Goal: Task Accomplishment & Management: Use online tool/utility

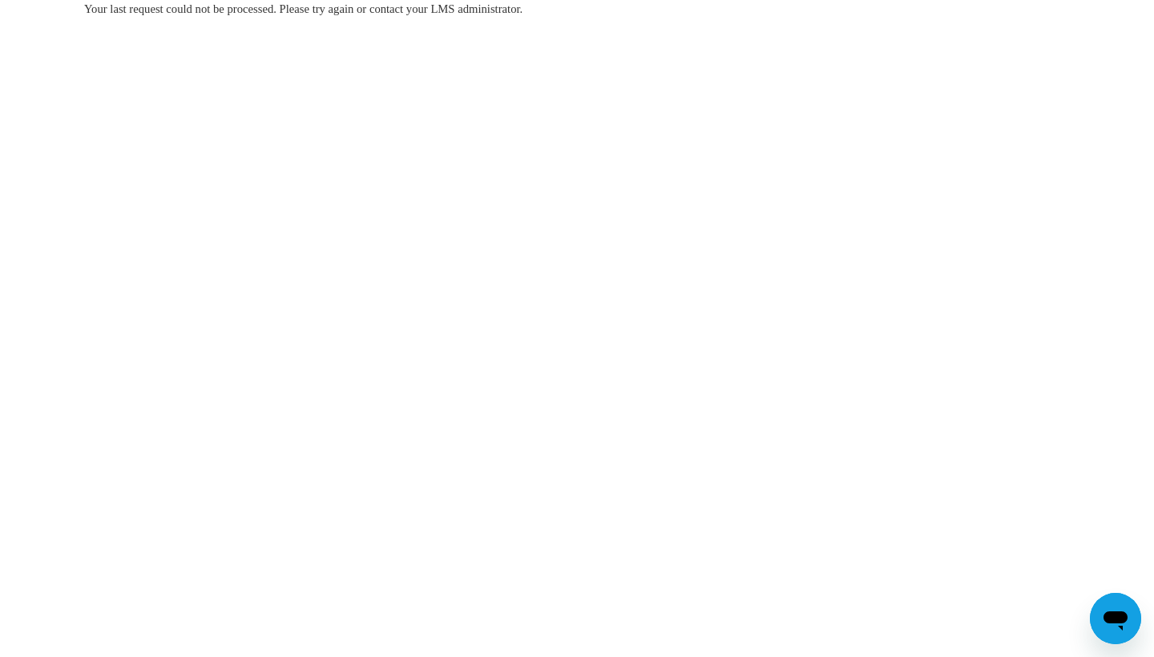
click at [867, 259] on body "Your last request could not be processed. Please try again or contact your LMS …" at bounding box center [577, 328] width 1154 height 657
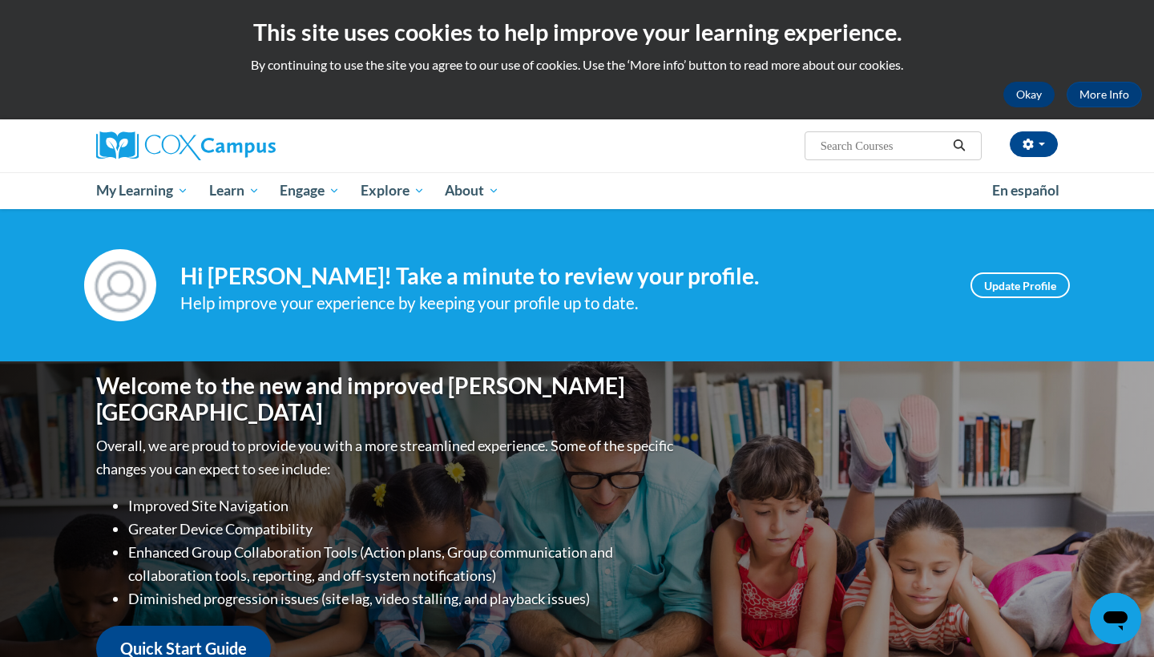
click at [1030, 91] on button "Okay" at bounding box center [1028, 95] width 51 height 26
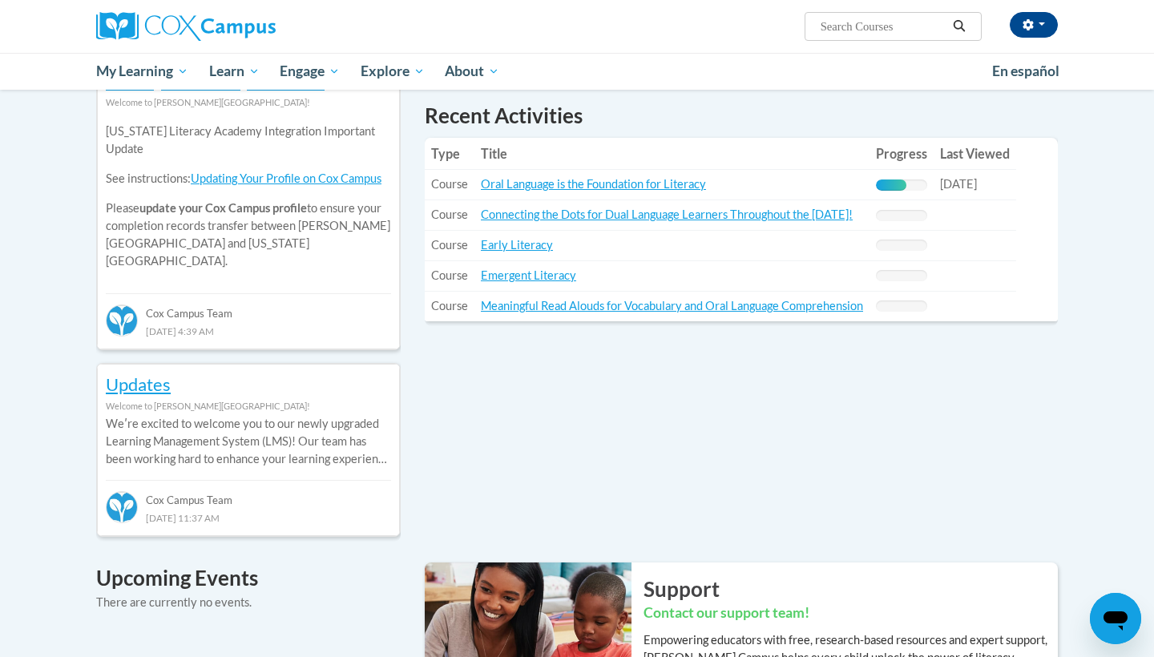
scroll to position [543, 0]
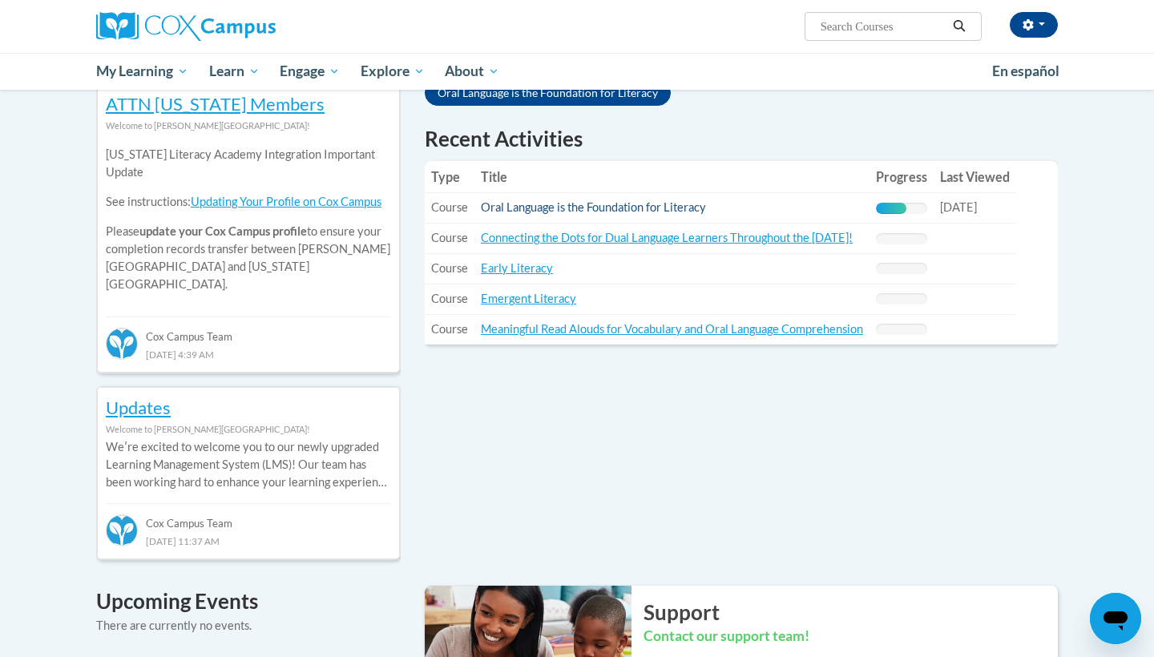
click at [603, 208] on link "Oral Language is the Foundation for Literacy" at bounding box center [593, 207] width 225 height 14
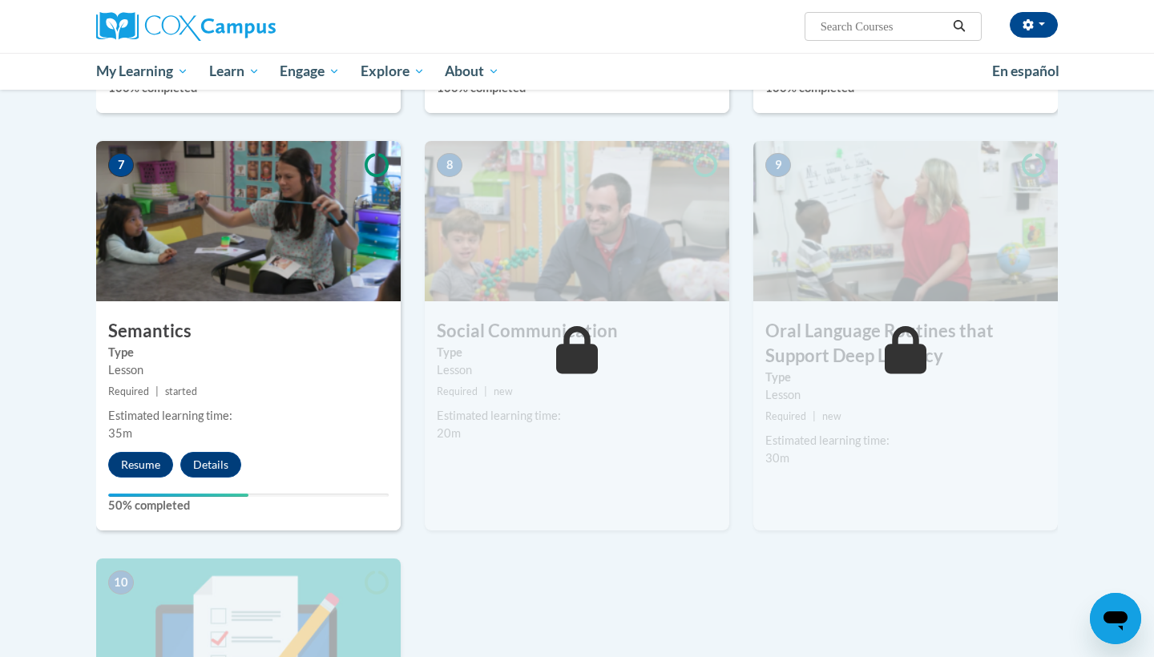
scroll to position [1145, 0]
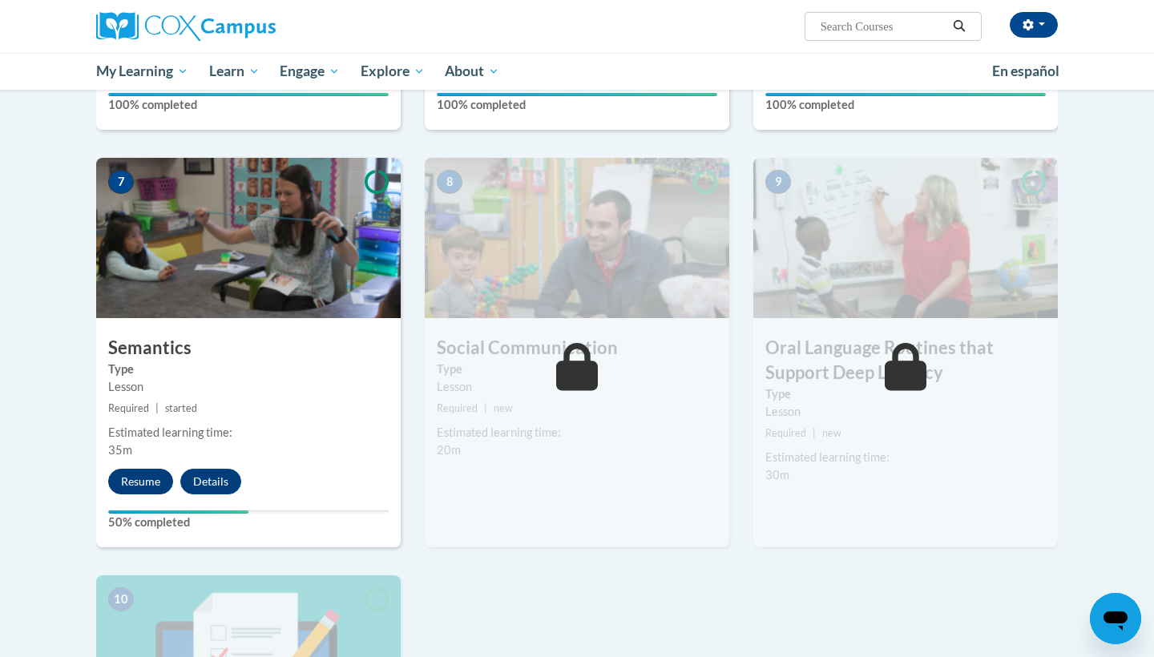
click at [119, 472] on button "Resume" at bounding box center [140, 482] width 65 height 26
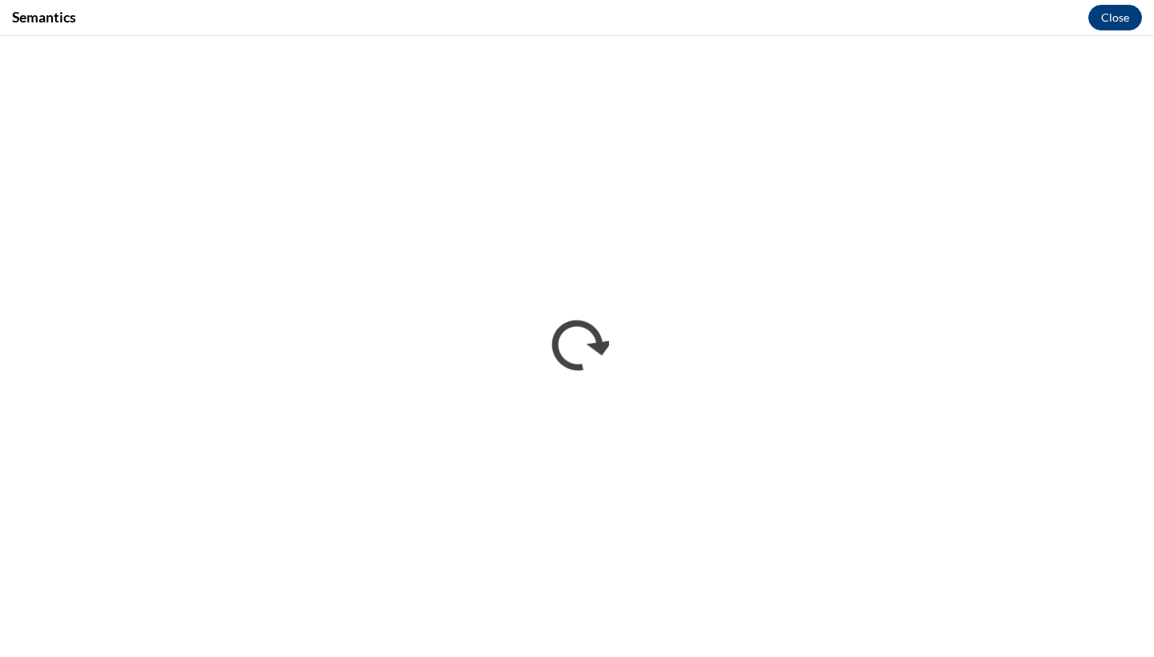
scroll to position [0, 0]
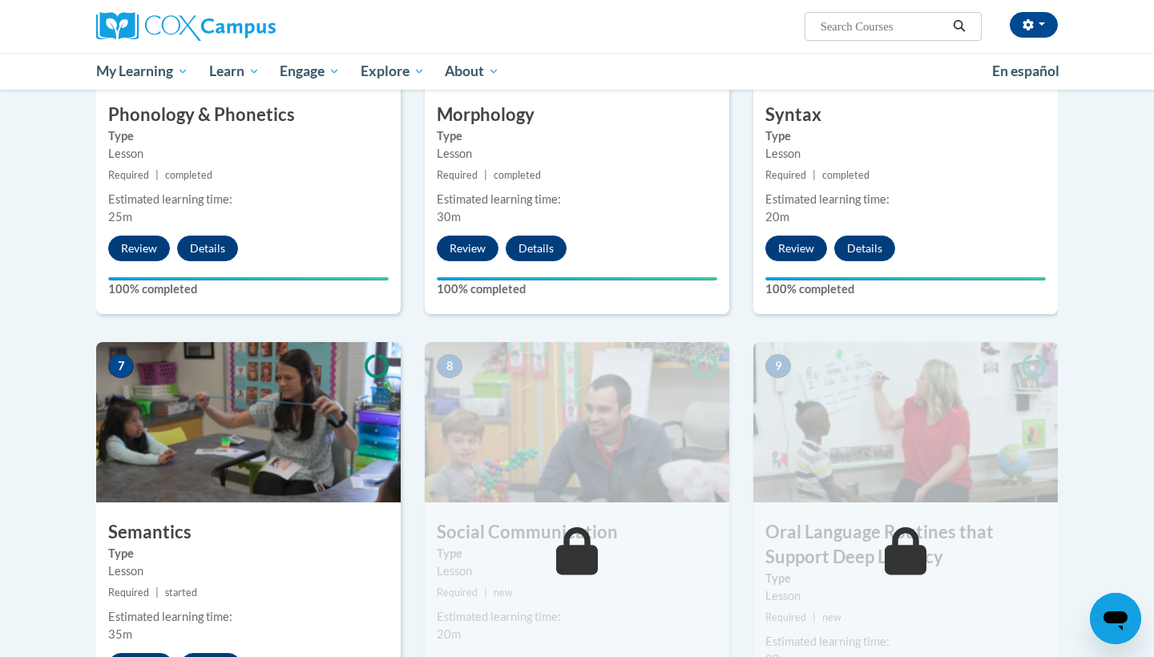
scroll to position [973, 0]
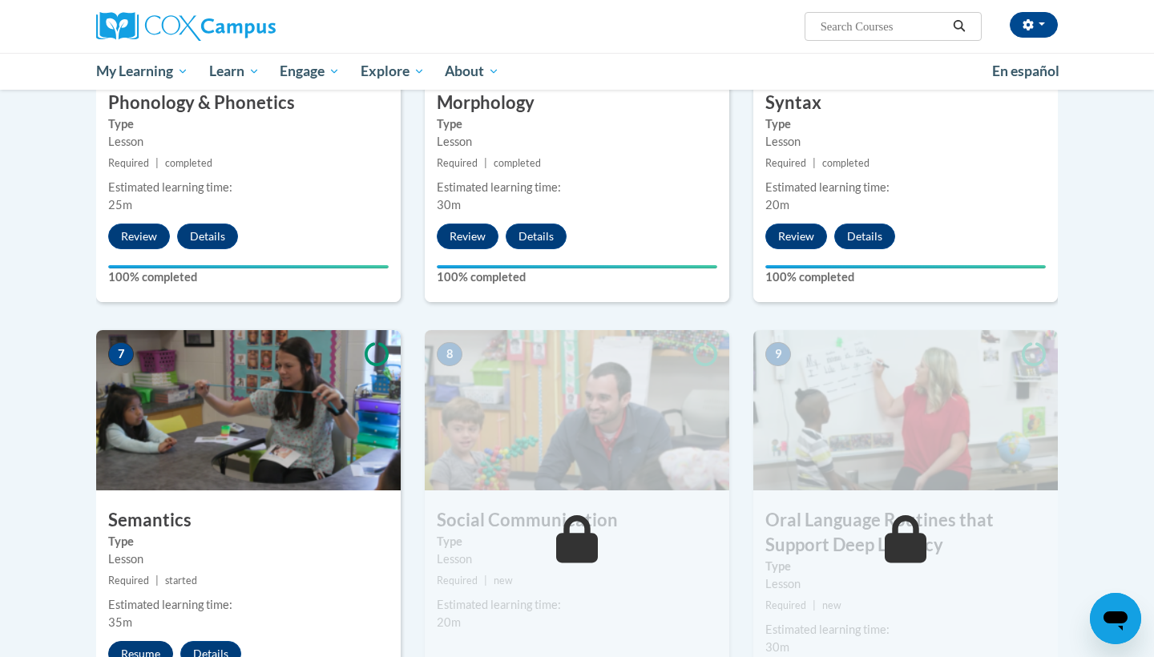
click at [150, 652] on button "Resume" at bounding box center [140, 654] width 65 height 26
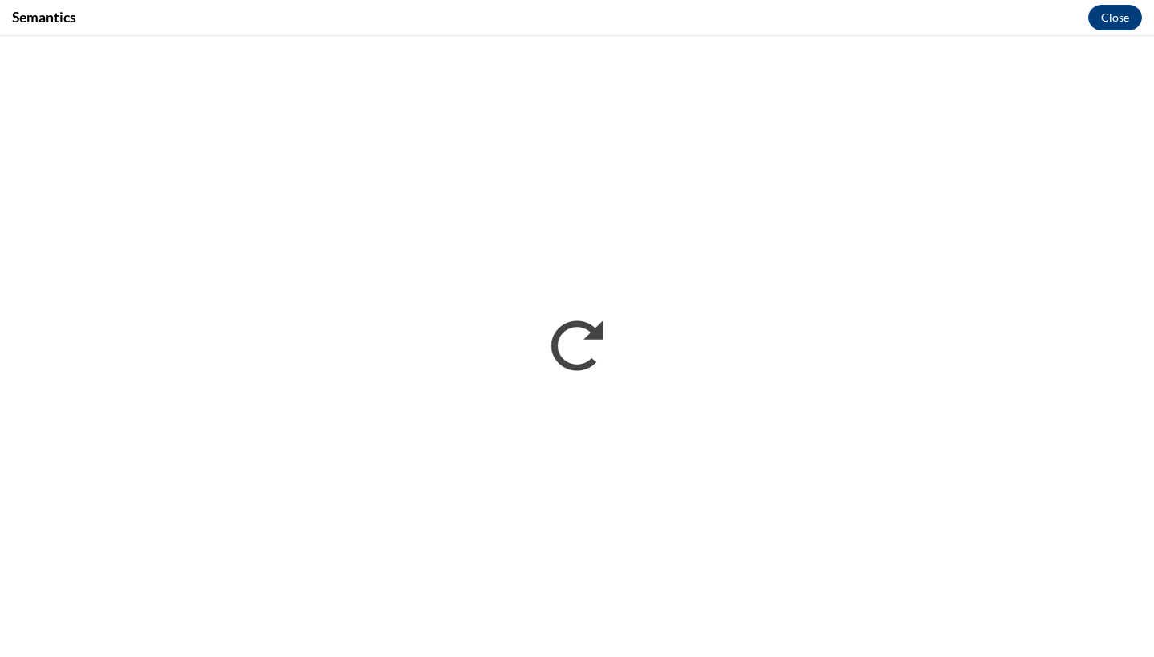
scroll to position [0, 0]
